Goal: Task Accomplishment & Management: Complete application form

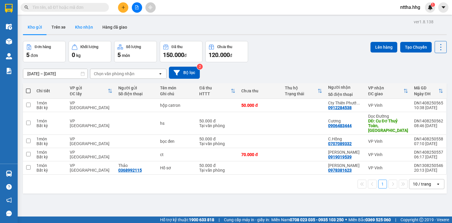
click at [77, 22] on button "Kho nhận" at bounding box center [83, 27] width 27 height 14
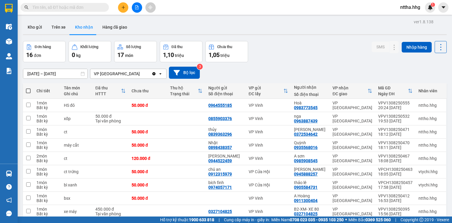
click at [124, 5] on icon "plus" at bounding box center [123, 7] width 4 height 4
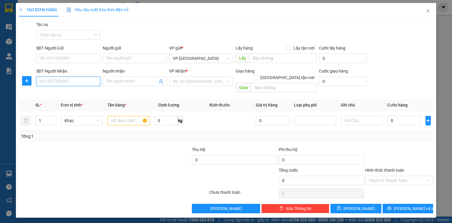
click at [59, 82] on input "SĐT Người Nhận" at bounding box center [68, 81] width 64 height 9
type input "0385707818"
click at [61, 94] on div "0385707818 - A.Thi" at bounding box center [68, 93] width 57 height 6
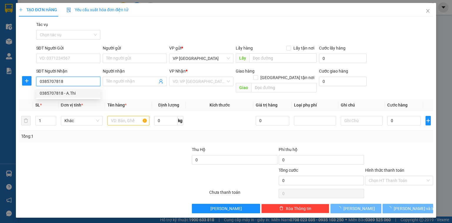
type input "A.Thi"
type input "Vp Cầu Yên Xuân"
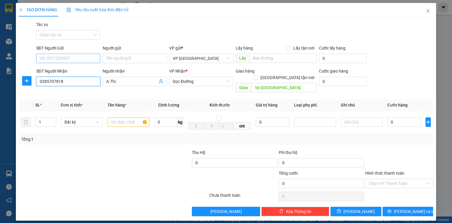
type input "0385707818"
click at [57, 55] on input "SĐT Người Gửi" at bounding box center [68, 58] width 64 height 9
click at [57, 54] on input "SĐT Người Gửi" at bounding box center [68, 58] width 64 height 9
click at [55, 78] on div "0985106177" at bounding box center [68, 79] width 57 height 6
type input "0985106177"
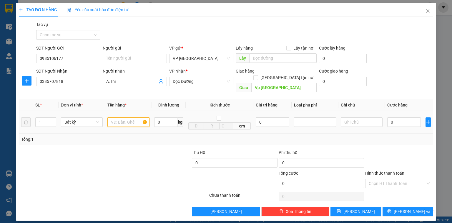
click at [123, 118] on input "text" at bounding box center [128, 121] width 42 height 9
type input "2"
click at [53, 120] on icon "up" at bounding box center [53, 121] width 2 height 2
click at [120, 117] on input "text" at bounding box center [128, 121] width 42 height 9
type input "bao can"
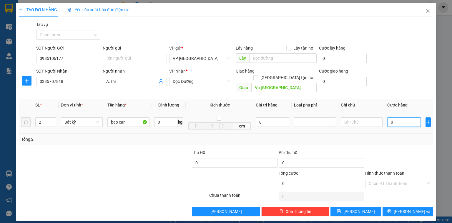
click at [392, 117] on input "0" at bounding box center [405, 121] width 34 height 9
type input "5"
type input "50"
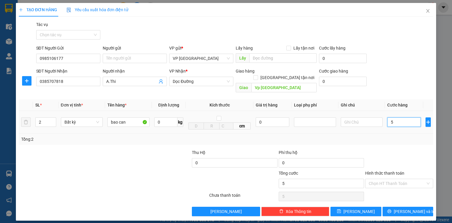
type input "50"
type input "500"
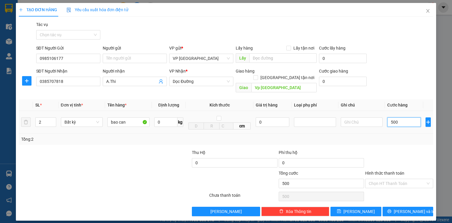
type input "5.000"
type input "50.000"
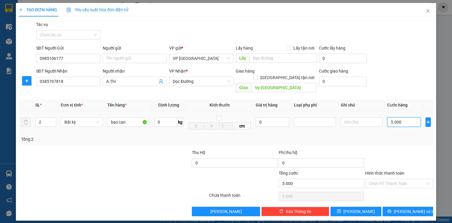
type input "50.000"
click at [416, 208] on span "Lưu và In" at bounding box center [414, 211] width 41 height 6
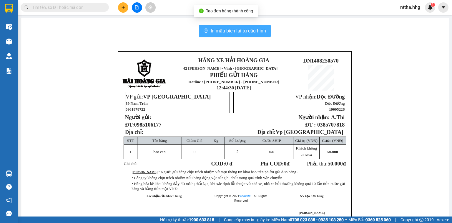
click at [260, 29] on span "In mẫu biên lai tự cấu hình" at bounding box center [238, 30] width 55 height 7
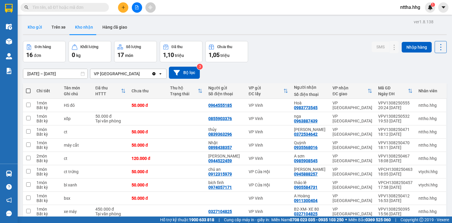
click at [32, 28] on button "Kho gửi" at bounding box center [35, 27] width 24 height 14
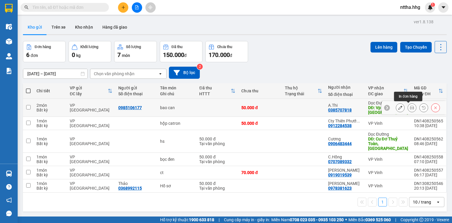
click at [410, 107] on icon at bounding box center [412, 107] width 4 height 4
click at [398, 107] on icon at bounding box center [400, 107] width 4 height 4
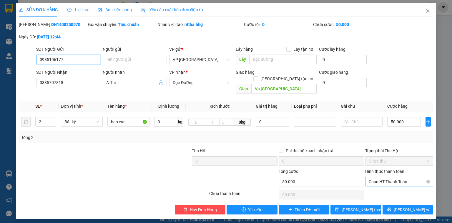
click at [401, 177] on span "Chọn HT Thanh Toán" at bounding box center [399, 181] width 61 height 9
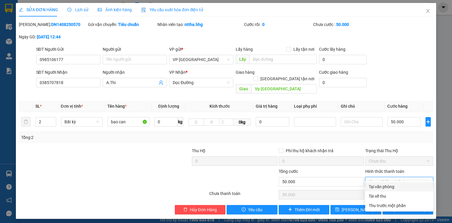
click at [398, 183] on div "Tại văn phòng" at bounding box center [399, 186] width 61 height 6
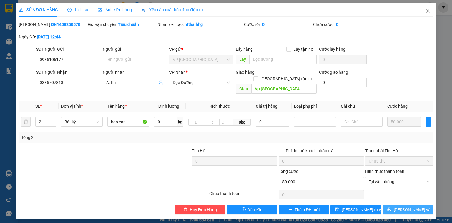
click at [404, 206] on span "Lưu và In" at bounding box center [414, 209] width 41 height 6
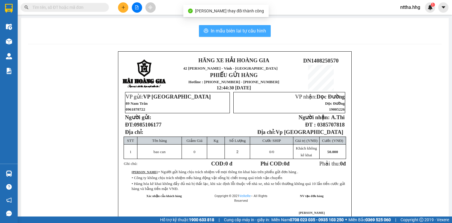
click at [229, 33] on span "In mẫu biên lai tự cấu hình" at bounding box center [238, 30] width 55 height 7
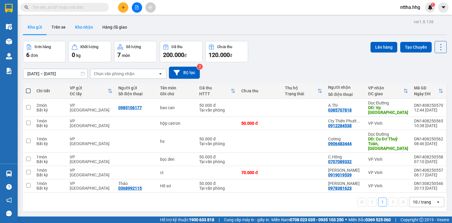
click at [87, 28] on button "Kho nhận" at bounding box center [83, 27] width 27 height 14
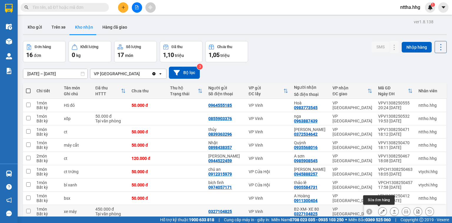
click at [381, 209] on icon at bounding box center [383, 211] width 4 height 4
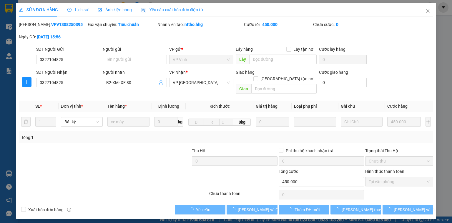
type input "0327104825"
type input "B2-XM- XE 80"
type input "450.000"
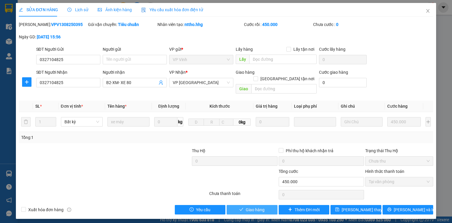
click at [273, 205] on button "Giao hàng" at bounding box center [252, 209] width 51 height 9
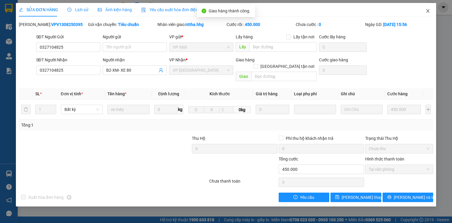
click at [428, 10] on icon "close" at bounding box center [428, 11] width 5 height 5
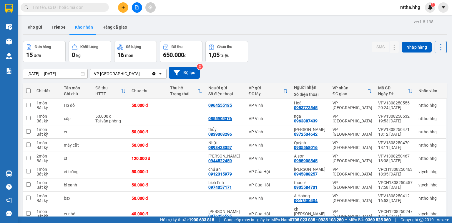
click at [402, 6] on span "nttha.hhg" at bounding box center [410, 7] width 29 height 7
click at [411, 18] on span "Đăng xuất" at bounding box center [416, 18] width 25 height 6
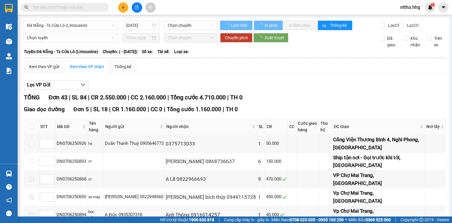
type input "07/06/2025"
